Goal: Use online tool/utility: Utilize a website feature to perform a specific function

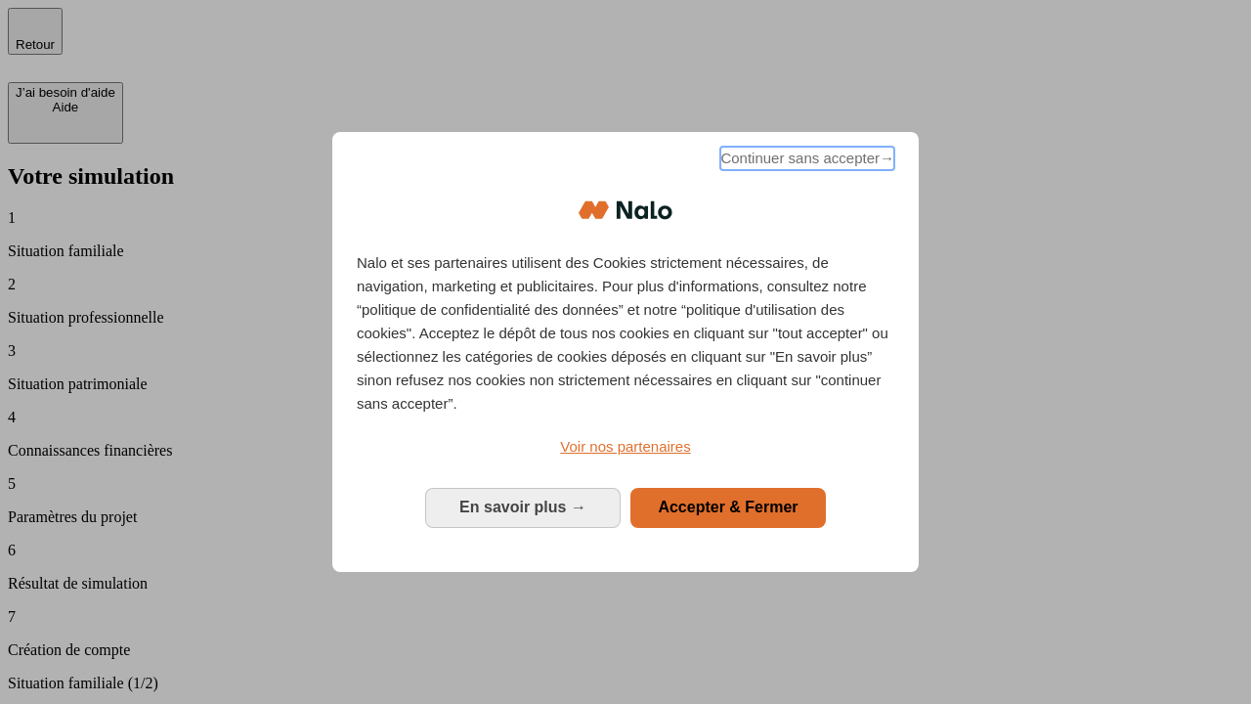
click at [806, 161] on span "Continuer sans accepter →" at bounding box center [808, 158] width 174 height 23
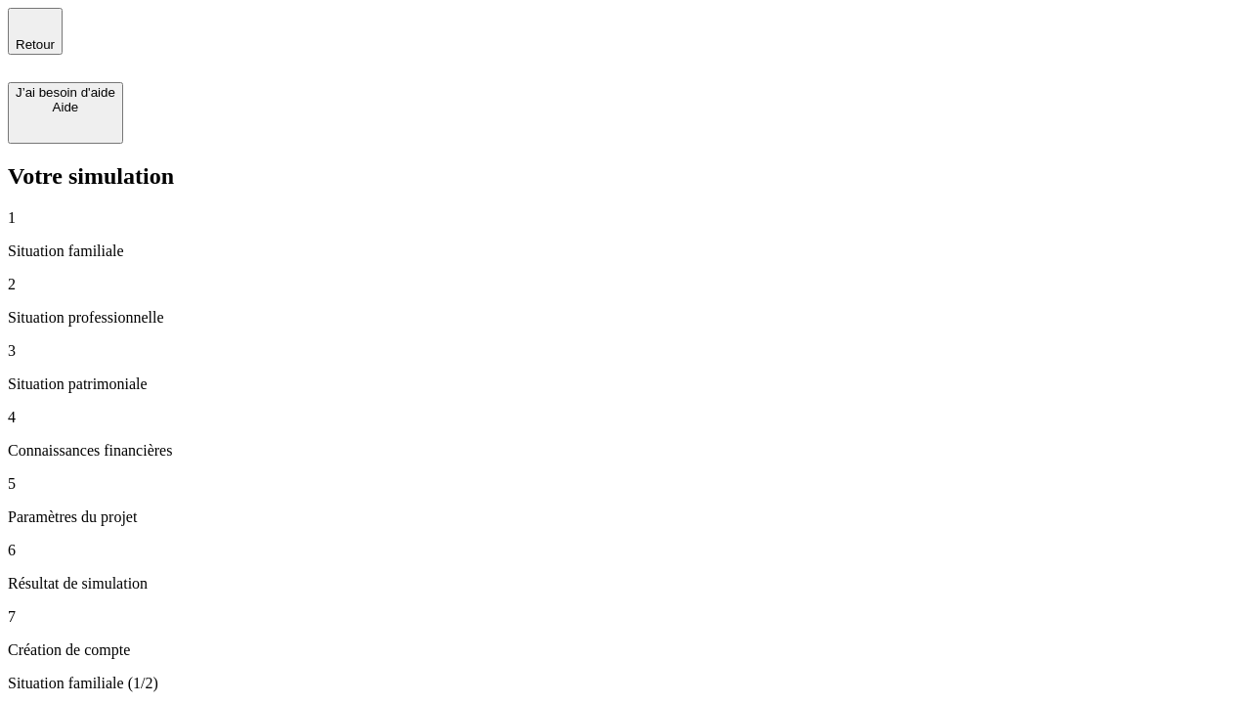
type input "30 000"
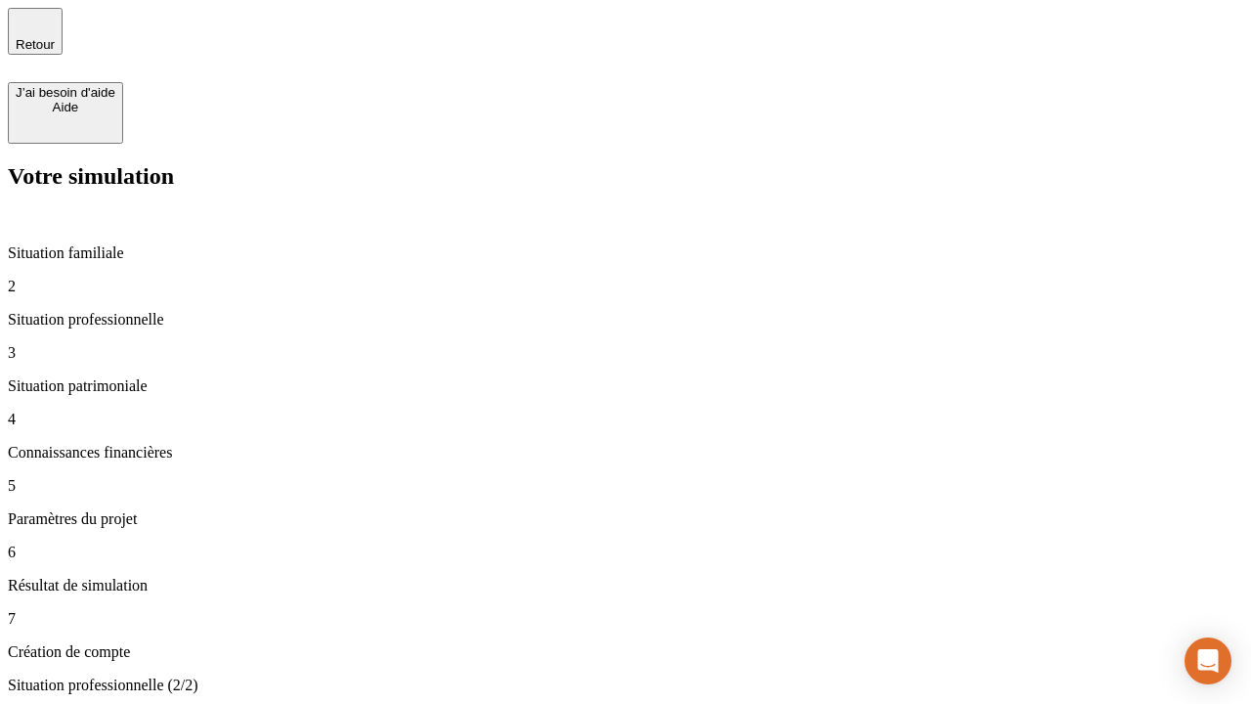
type input "40 000"
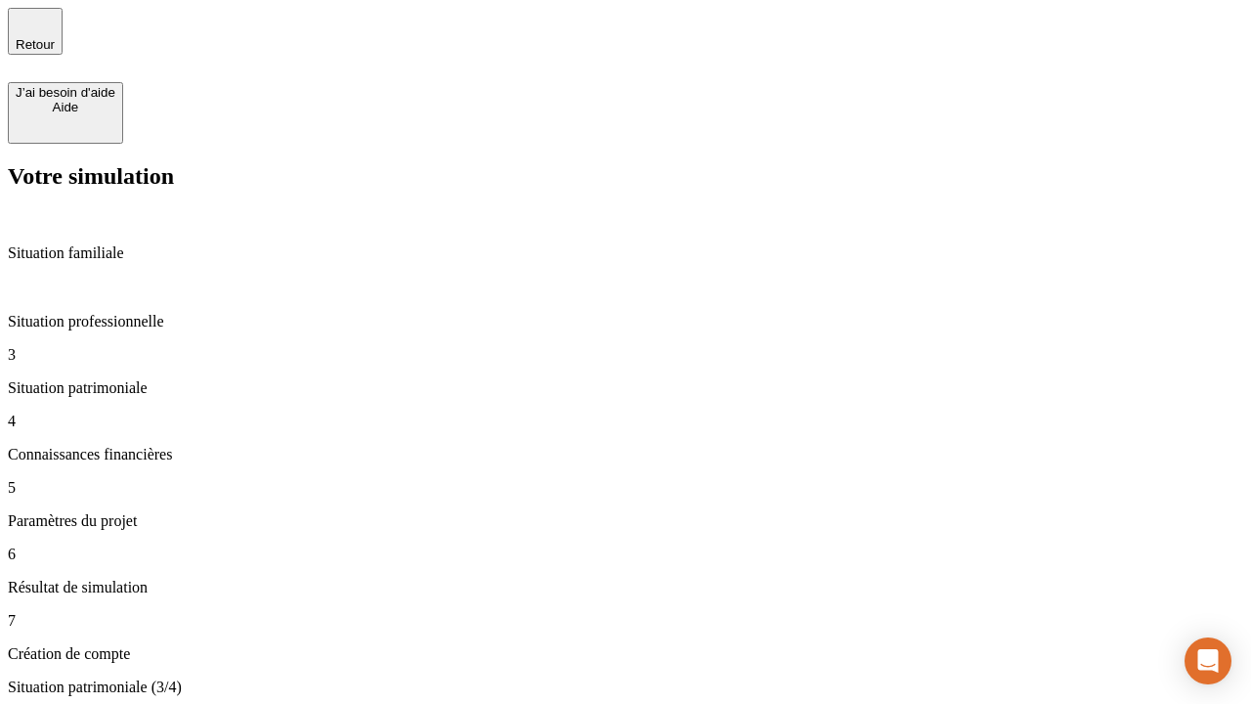
type input "1 100"
type input "20"
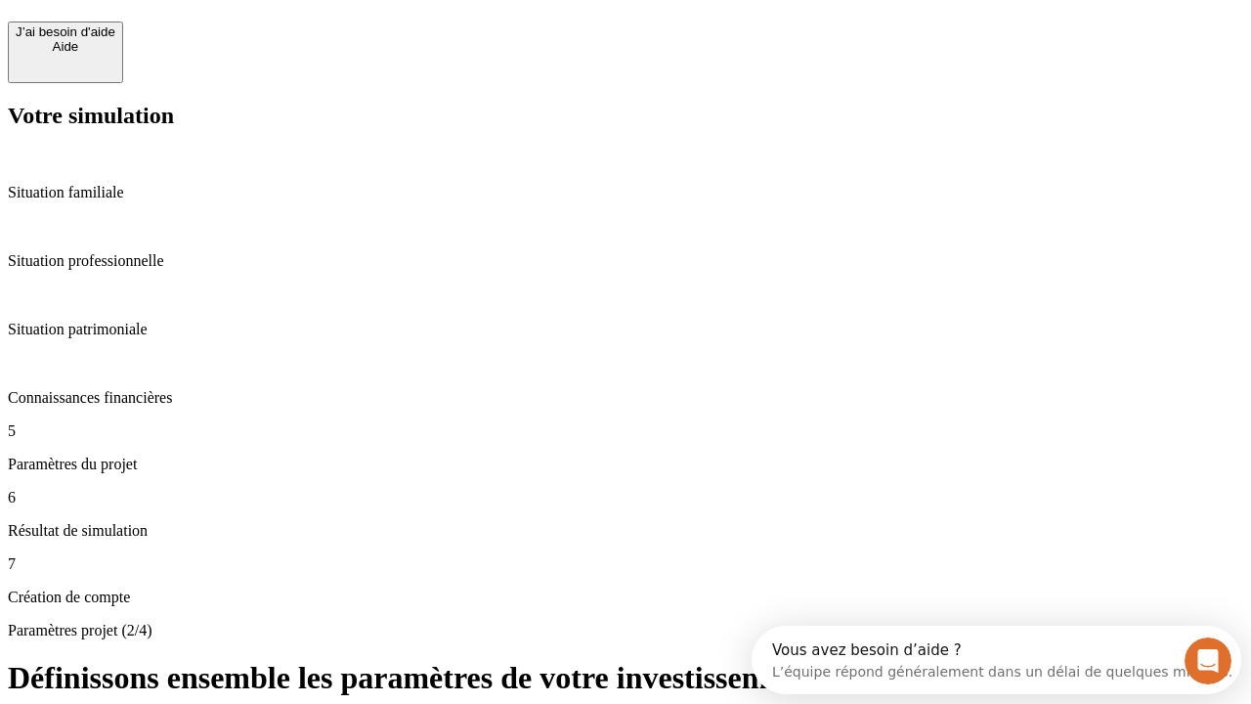
scroll to position [18, 0]
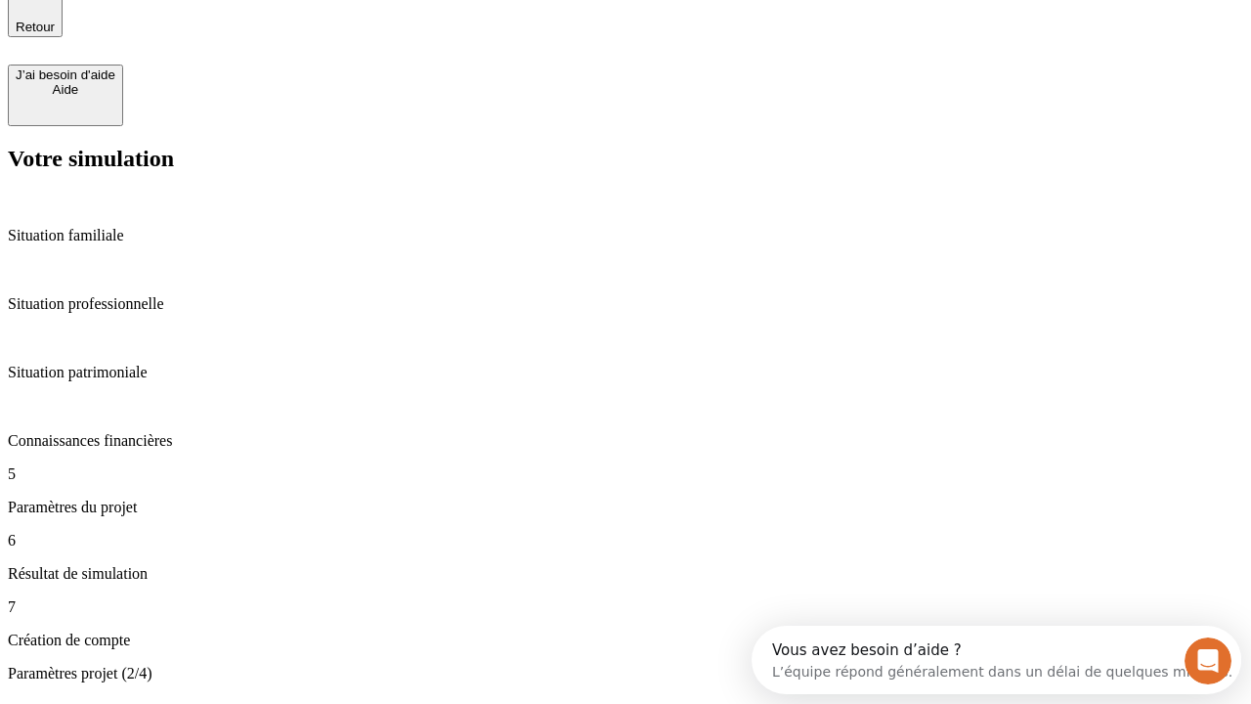
type input "40"
type input "50 000"
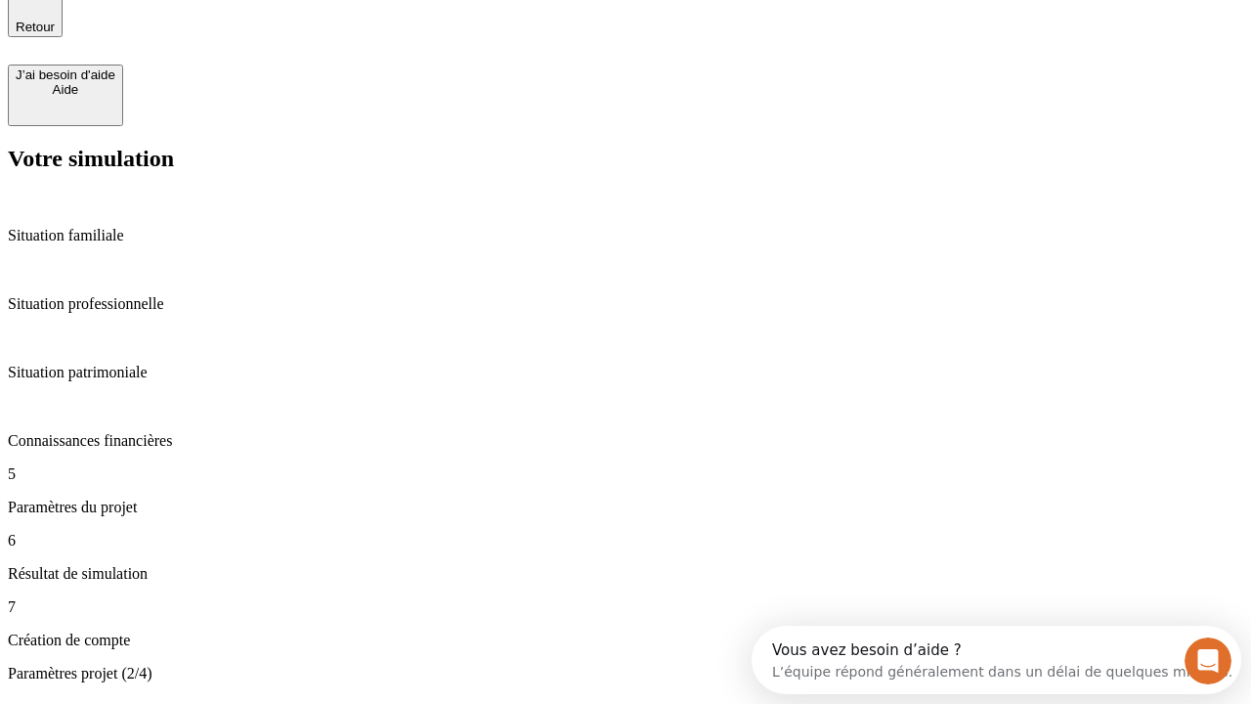
type input "640"
